Goal: Entertainment & Leisure: Consume media (video, audio)

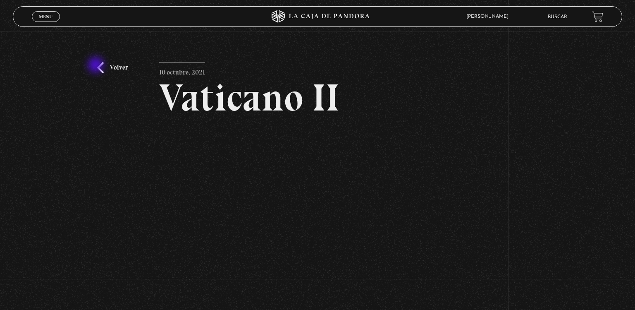
click at [97, 66] on link "Volver" at bounding box center [112, 67] width 31 height 11
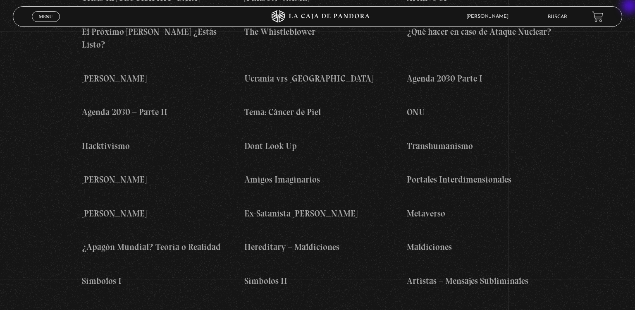
scroll to position [3370, 0]
